Goal: Task Accomplishment & Management: Use online tool/utility

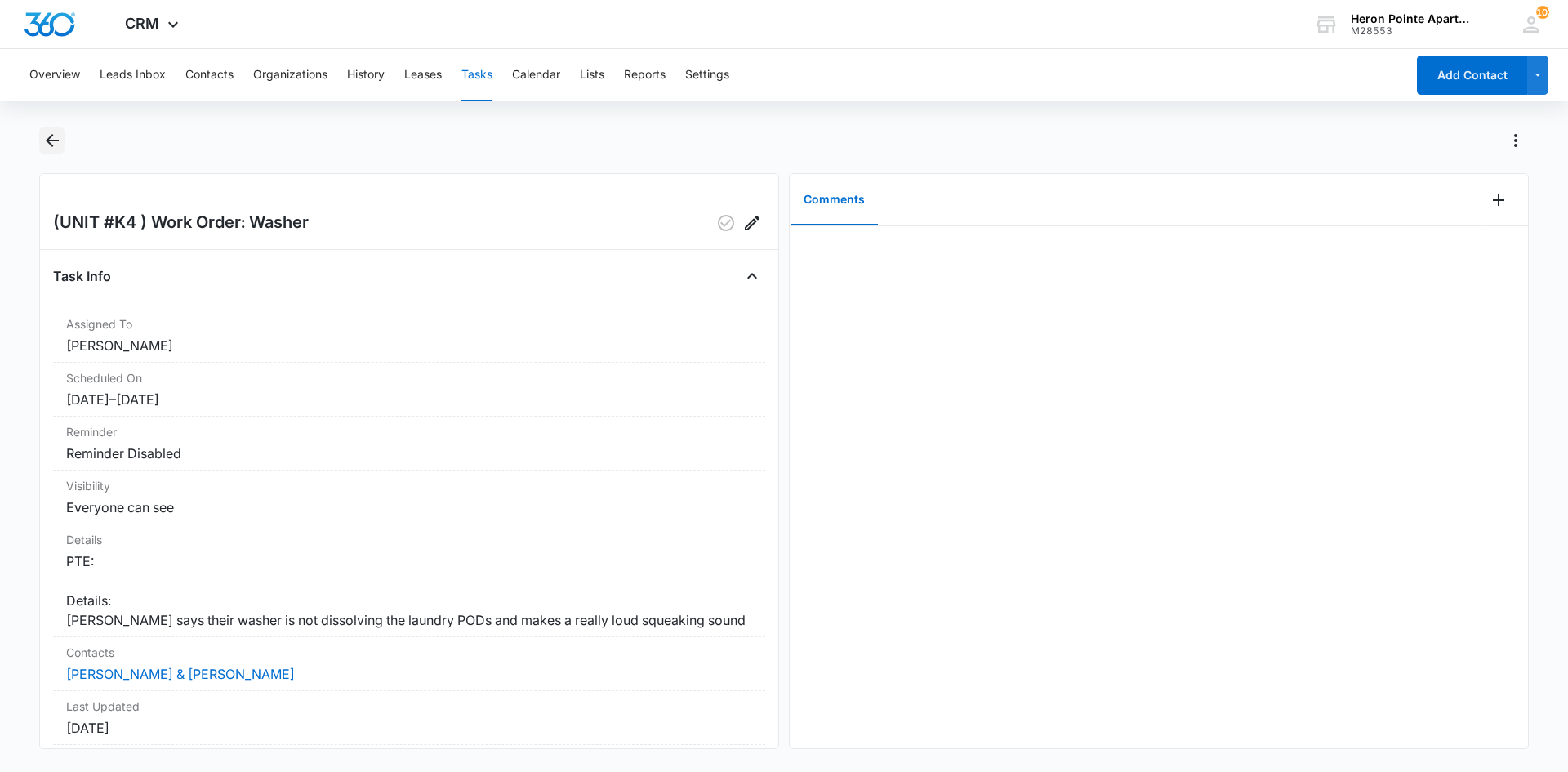
click at [51, 142] on icon "Back" at bounding box center [53, 141] width 20 height 20
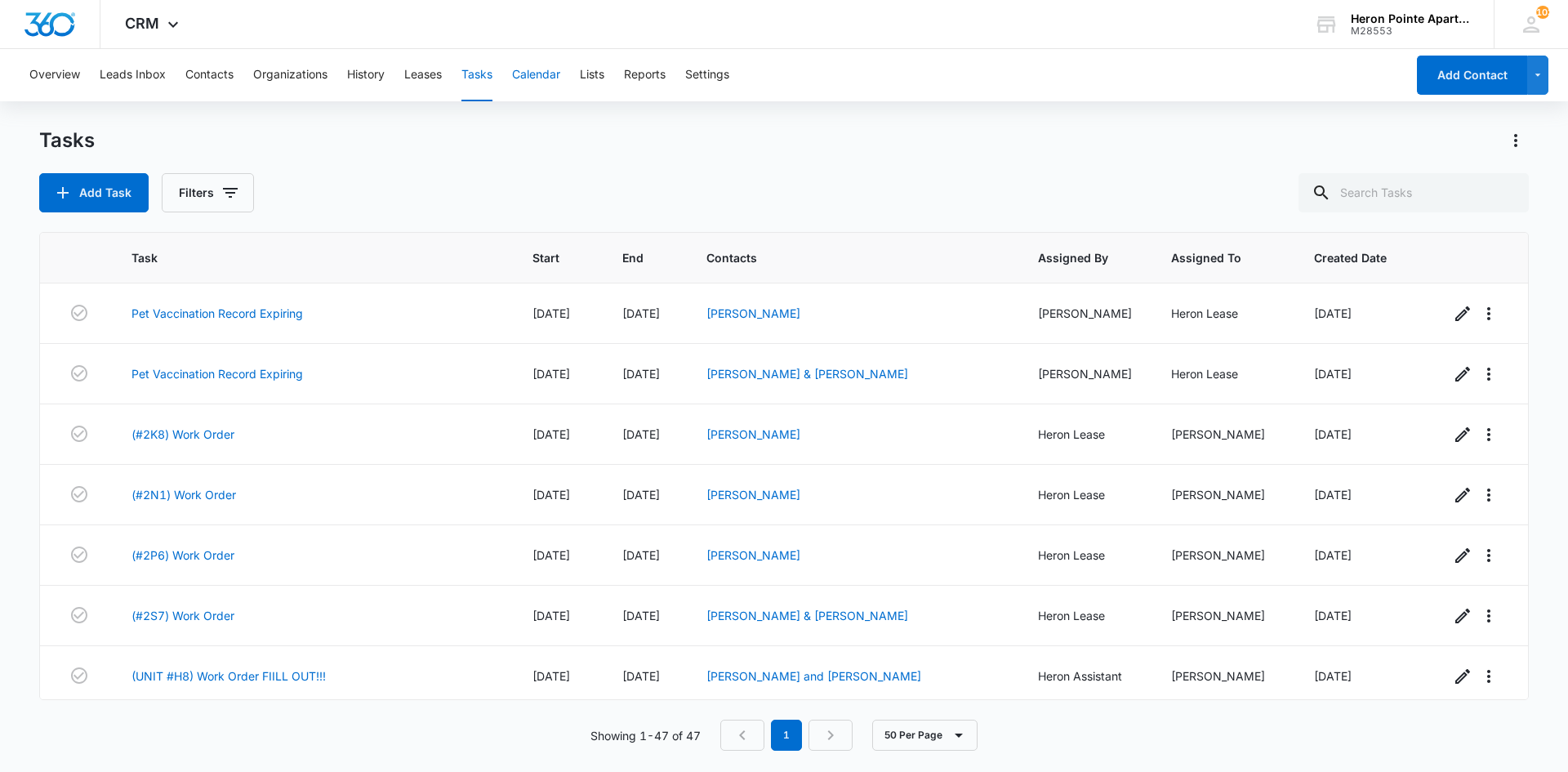
click at [539, 73] on button "Calendar" at bounding box center [536, 76] width 49 height 53
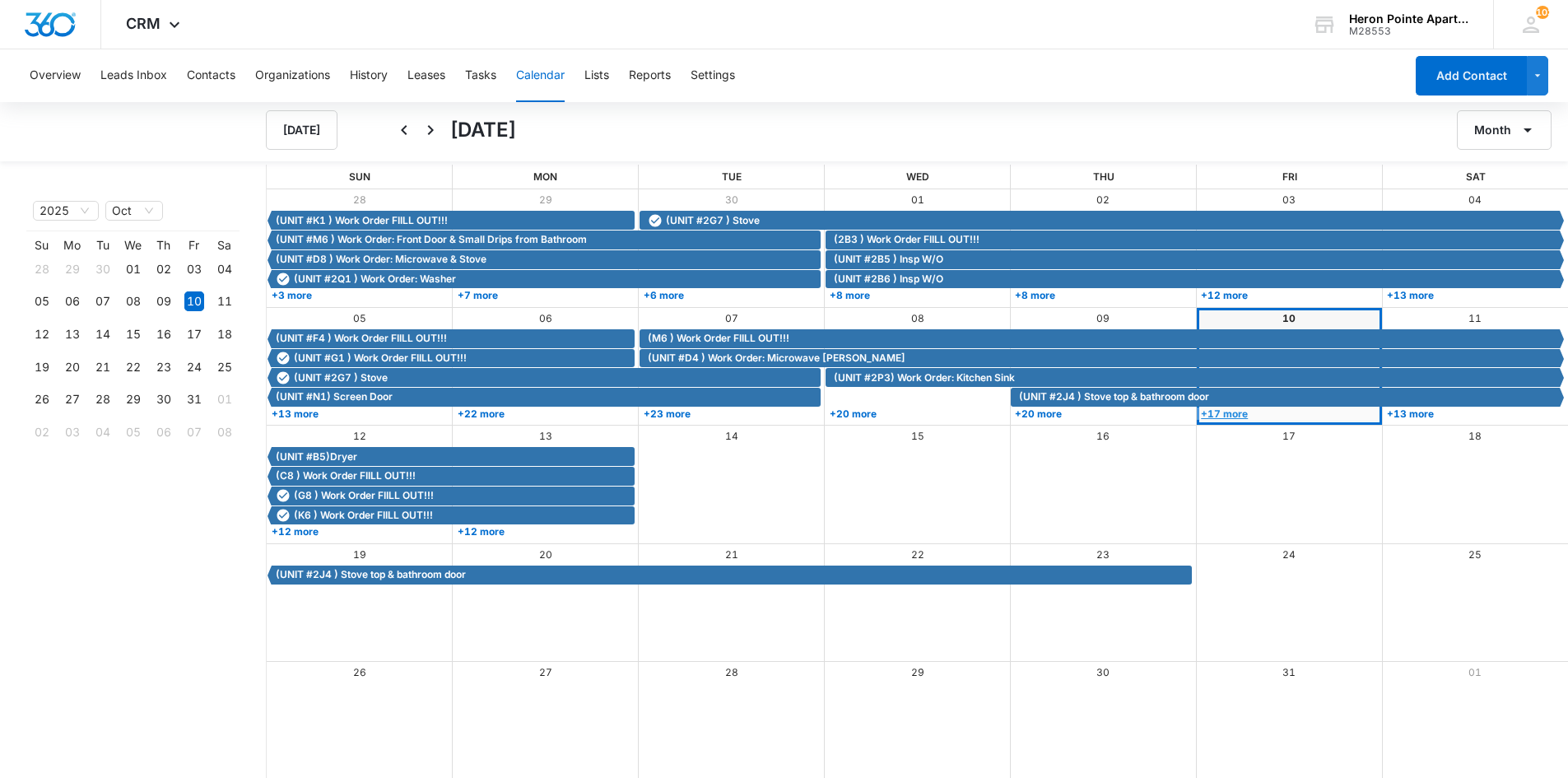
click at [1236, 413] on link "+17 more" at bounding box center [1288, 413] width 181 height 12
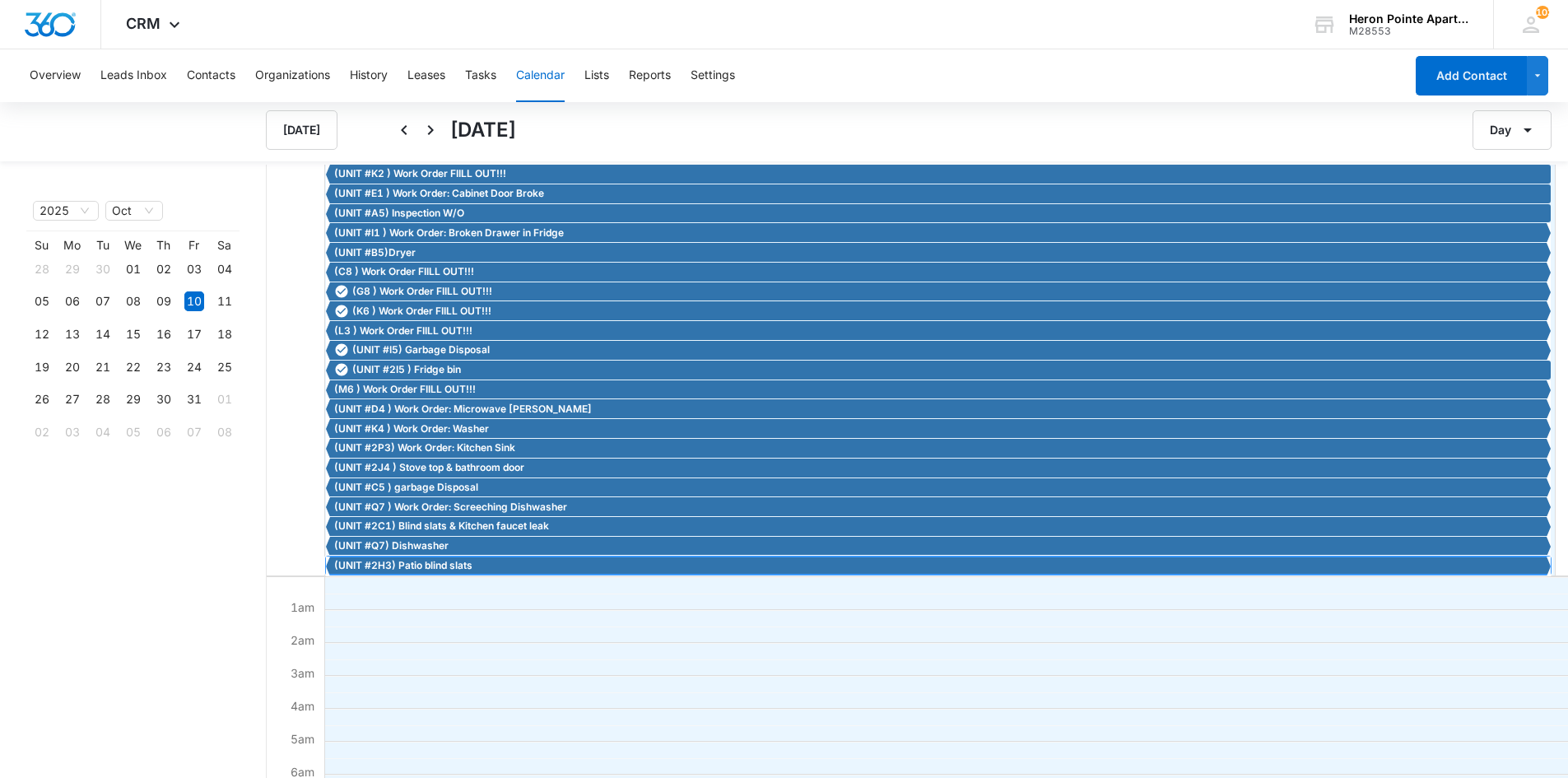
click at [440, 568] on span "(UNIT #2H3) Patio blind slats" at bounding box center [403, 566] width 139 height 15
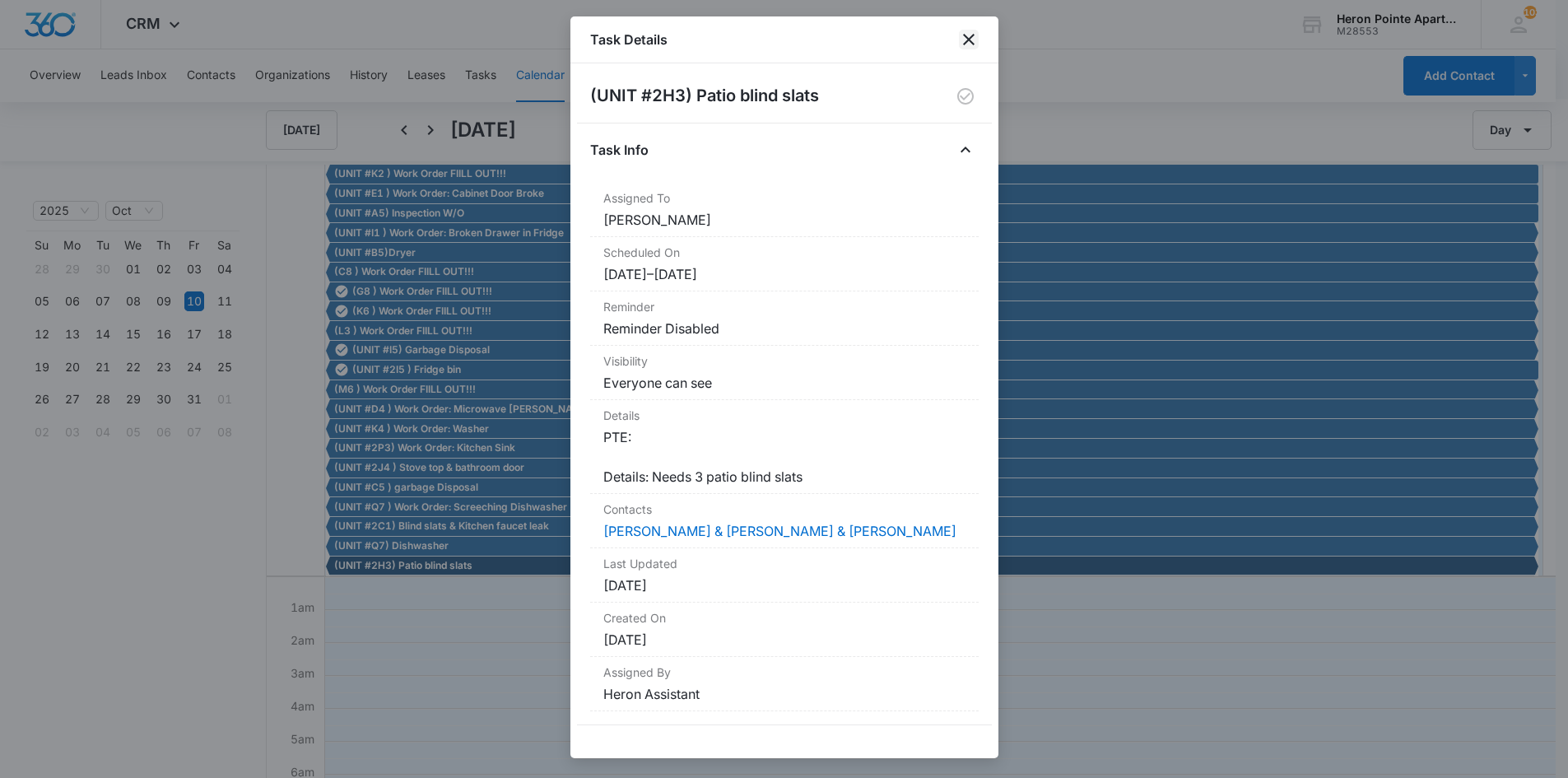
drag, startPoint x: 812, startPoint y: 160, endPoint x: 966, endPoint y: 38, distance: 196.5
click at [966, 38] on icon "close" at bounding box center [969, 40] width 20 height 20
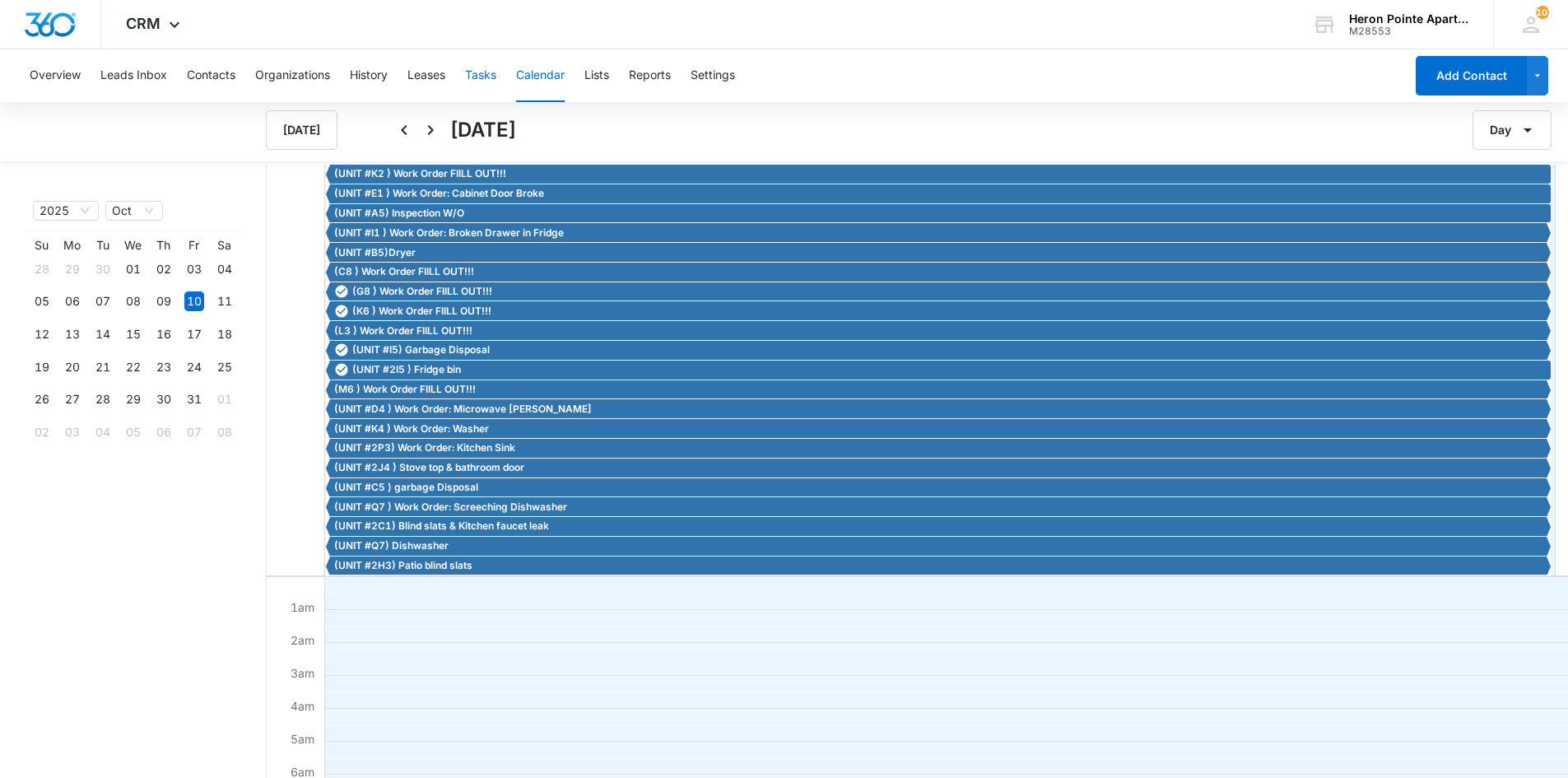
click at [487, 76] on button "Tasks" at bounding box center [481, 76] width 32 height 53
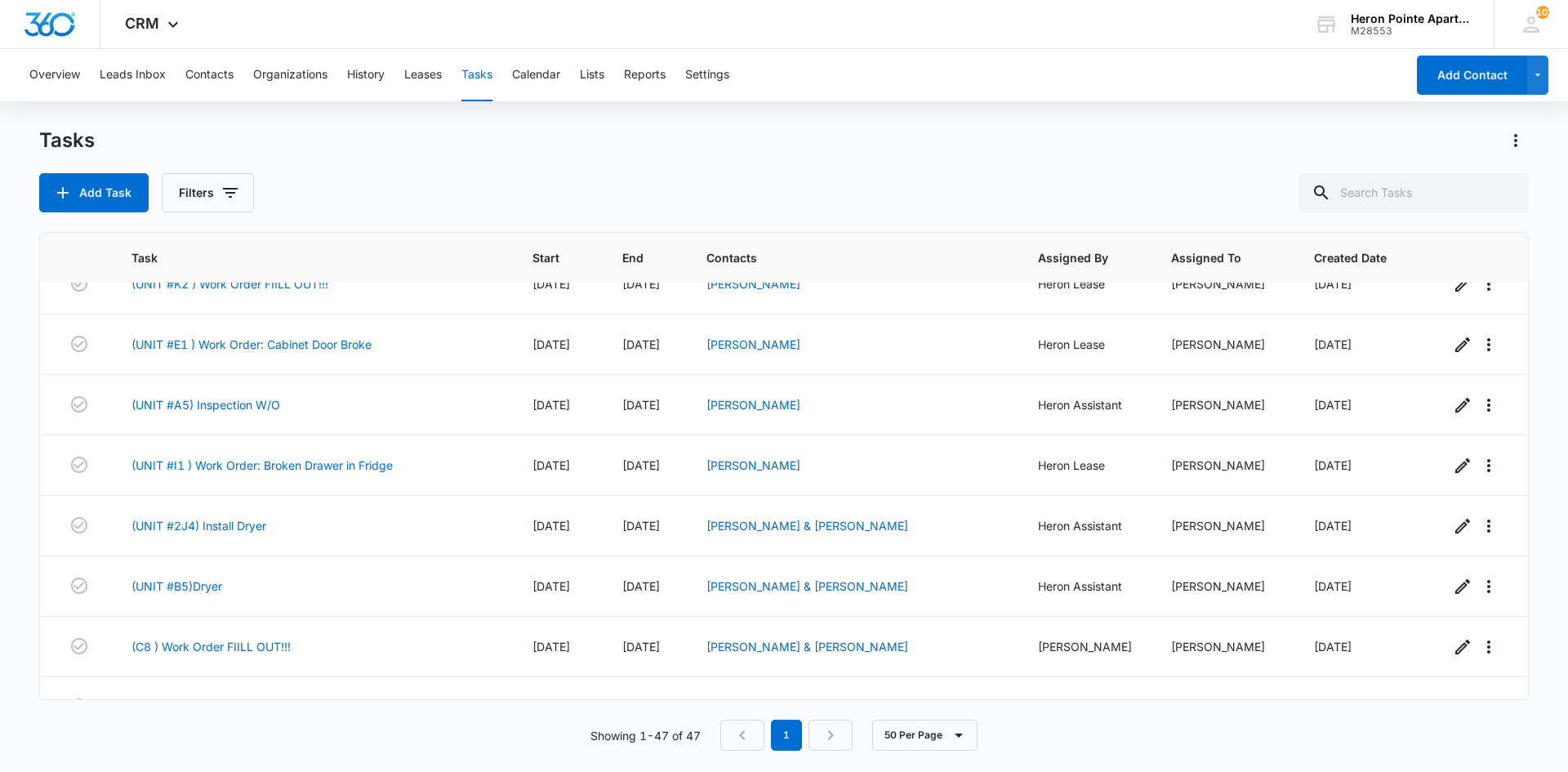
scroll to position [2439, 0]
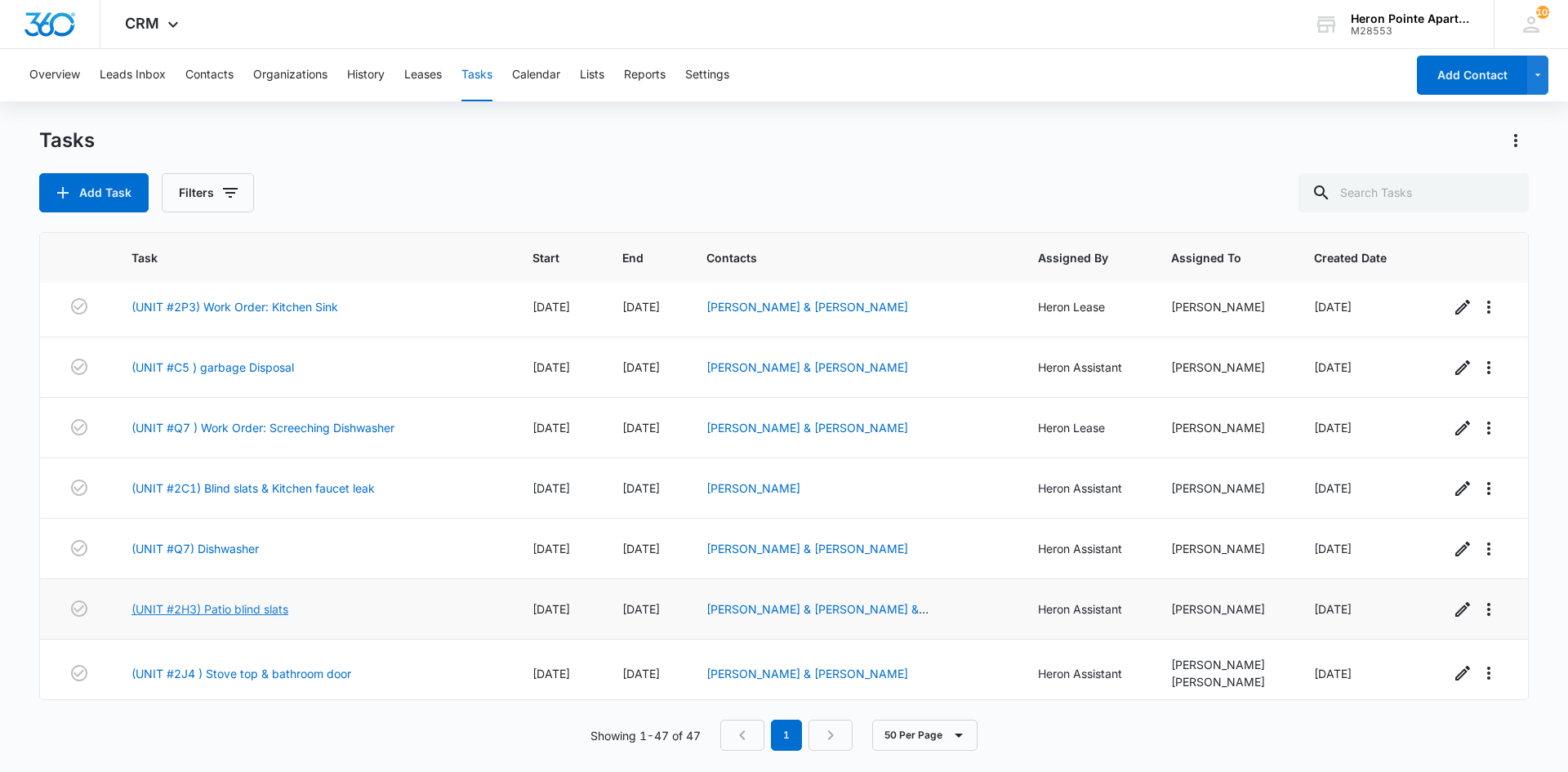
click at [248, 600] on link "(UNIT #2H3) Patio blind slats" at bounding box center [210, 608] width 157 height 17
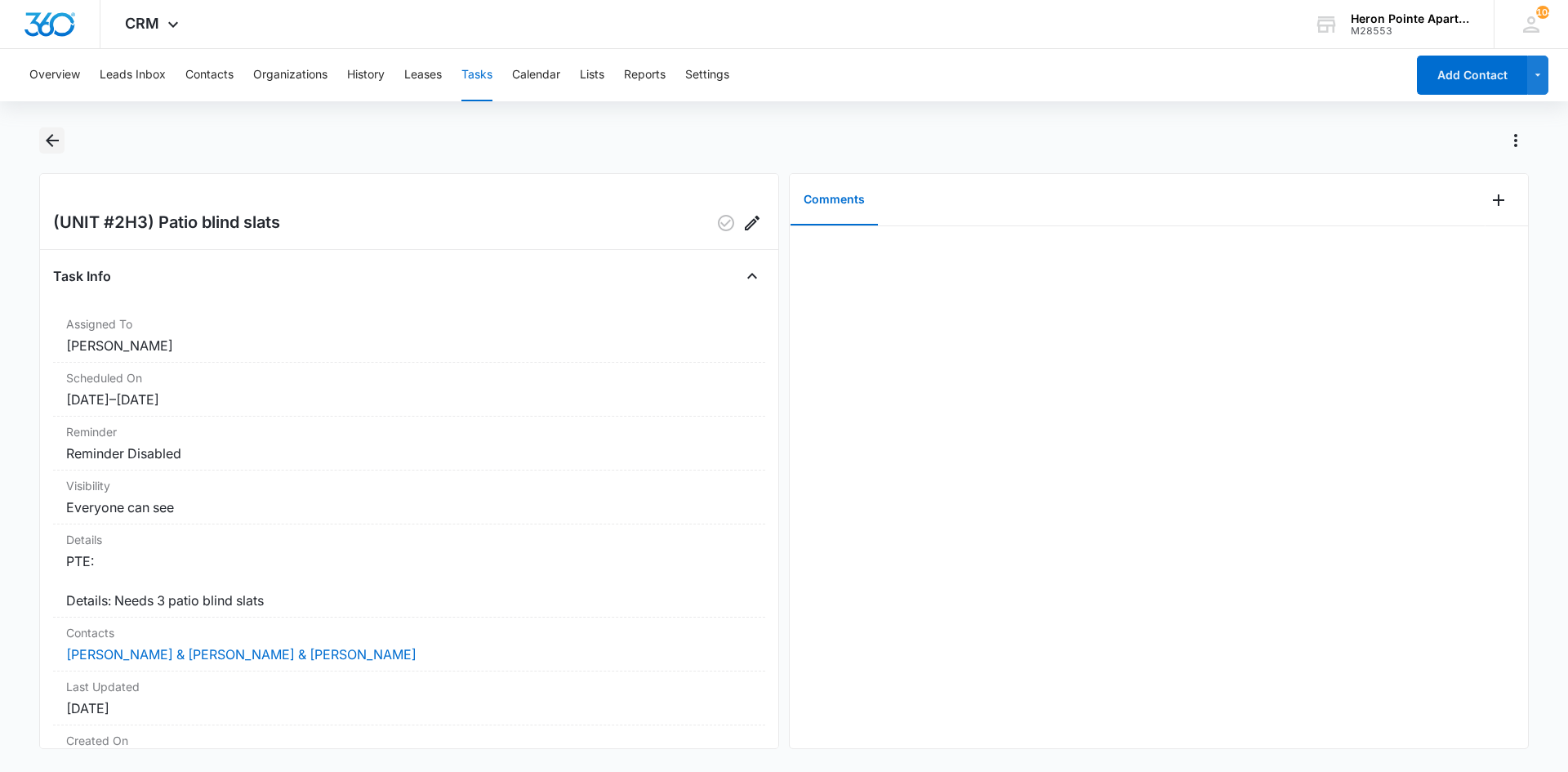
click at [48, 141] on icon "Back" at bounding box center [53, 141] width 13 height 13
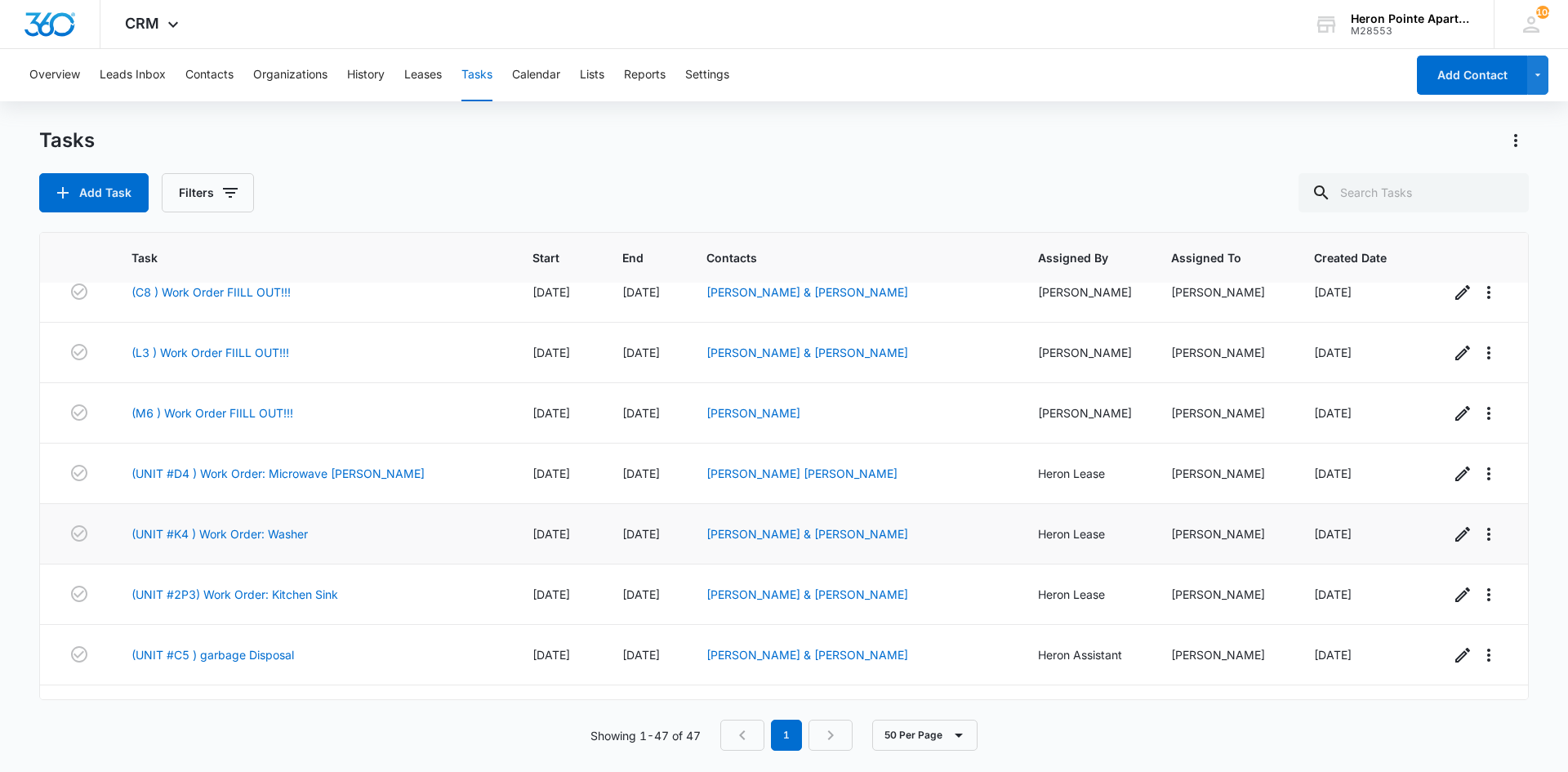
scroll to position [2439, 0]
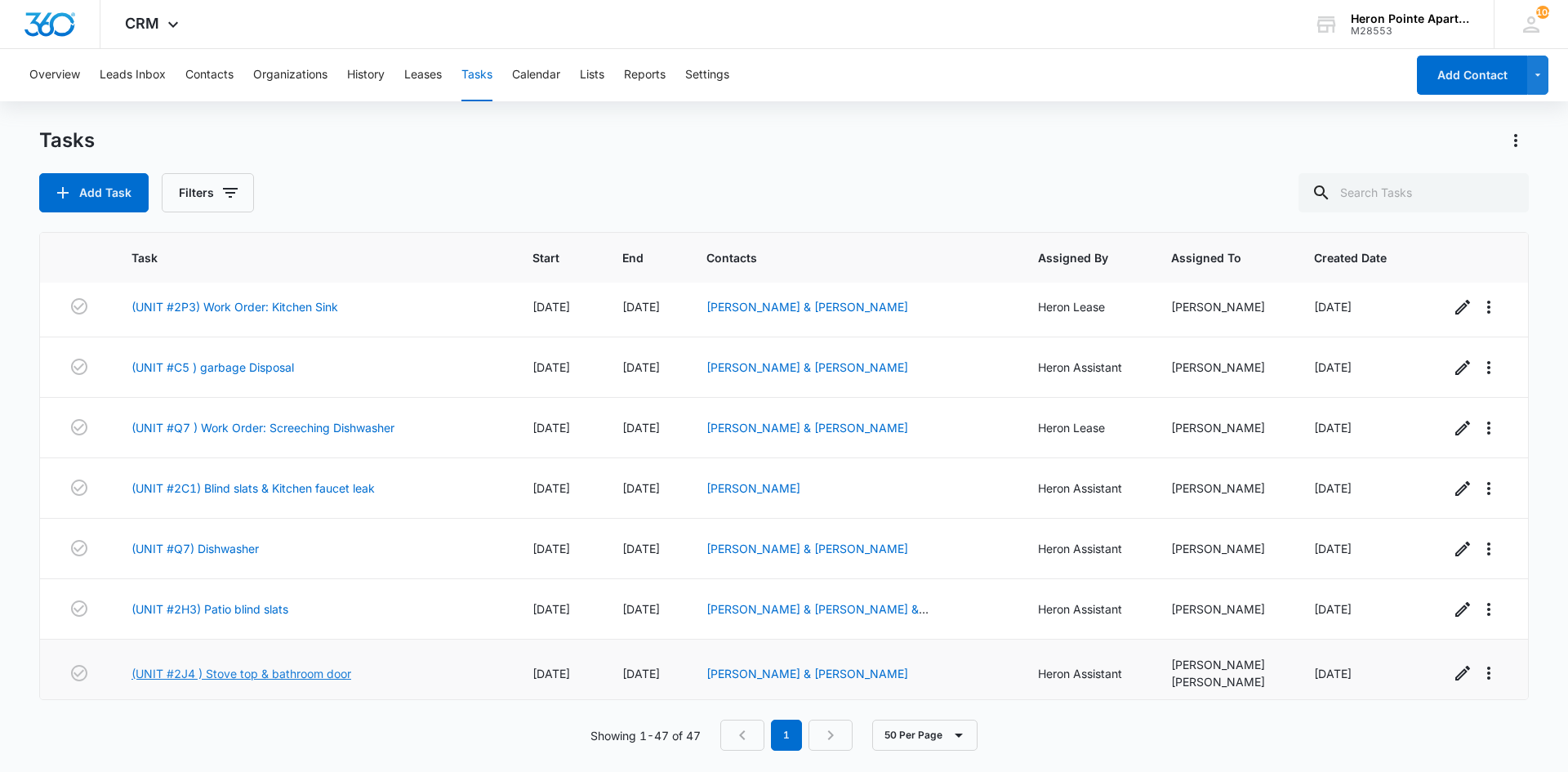
click at [302, 668] on link "(UNIT #2J4 ) Stove top & bathroom door" at bounding box center [241, 673] width 220 height 17
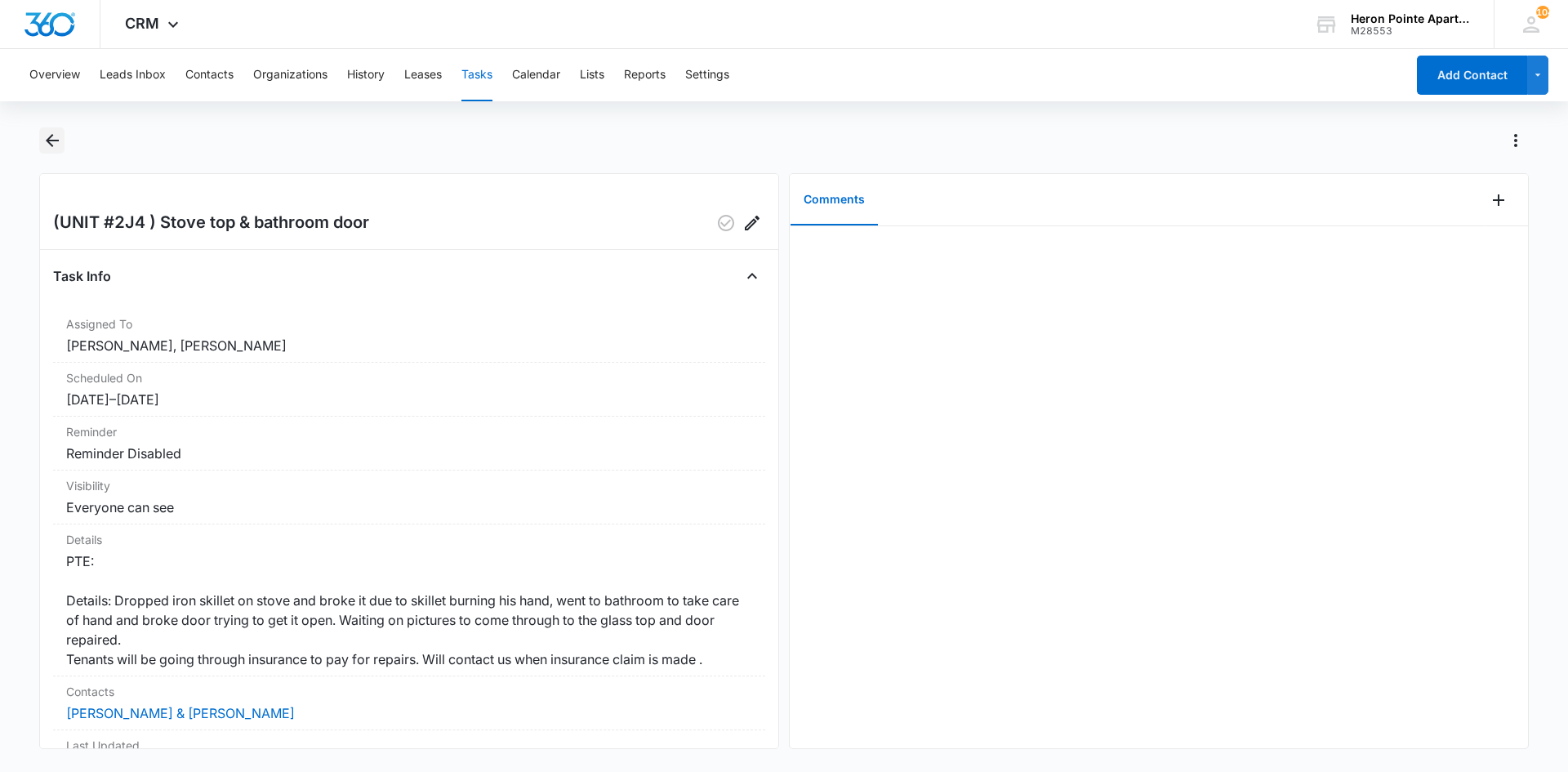
click at [47, 135] on icon "Back" at bounding box center [53, 141] width 20 height 20
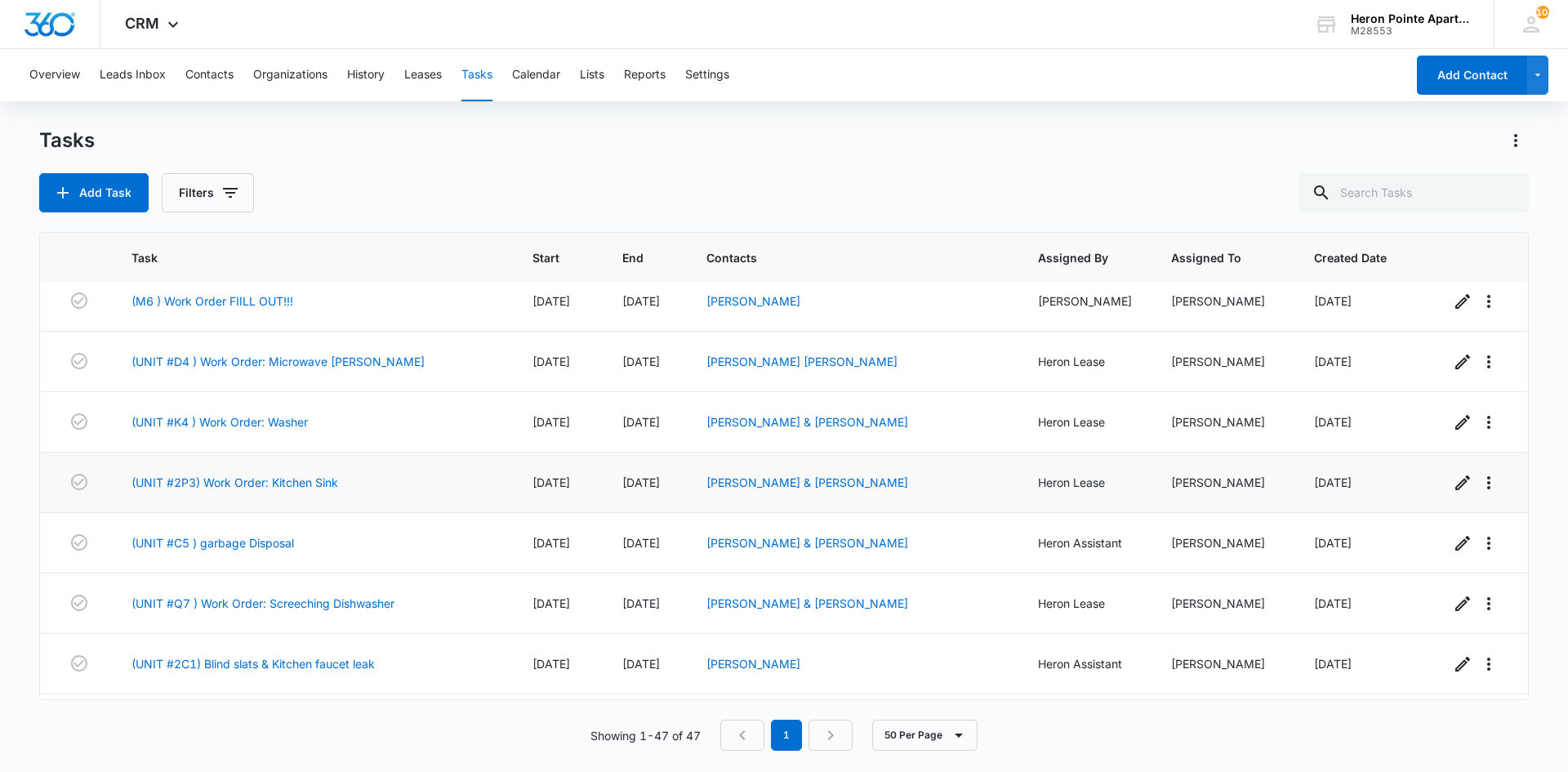
scroll to position [2439, 0]
